Goal: Task Accomplishment & Management: Manage account settings

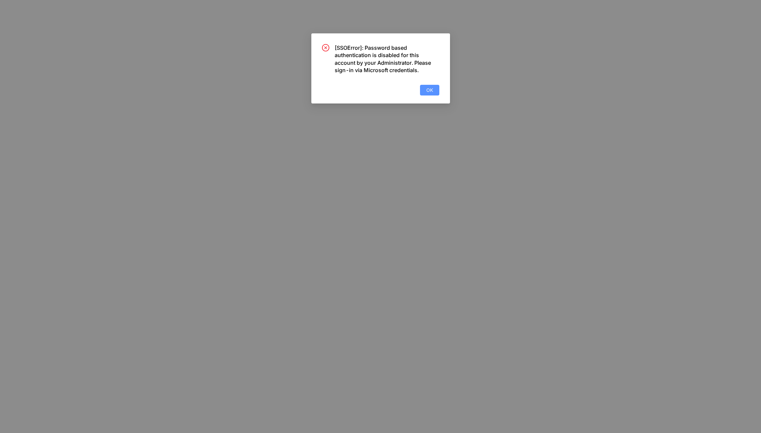
click at [438, 92] on button "OK" at bounding box center [429, 90] width 19 height 11
